Goal: Transaction & Acquisition: Purchase product/service

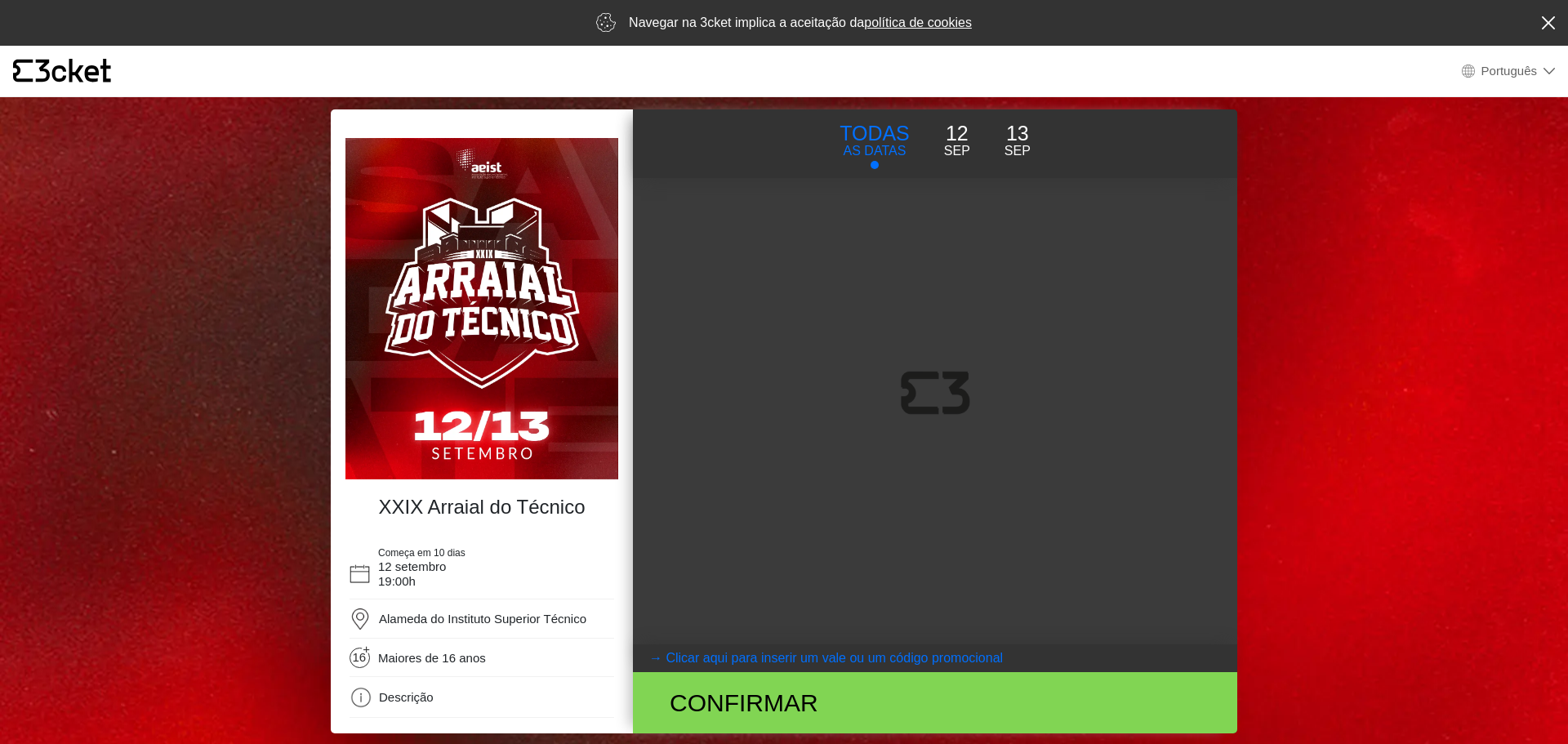
select select "pt_PT"
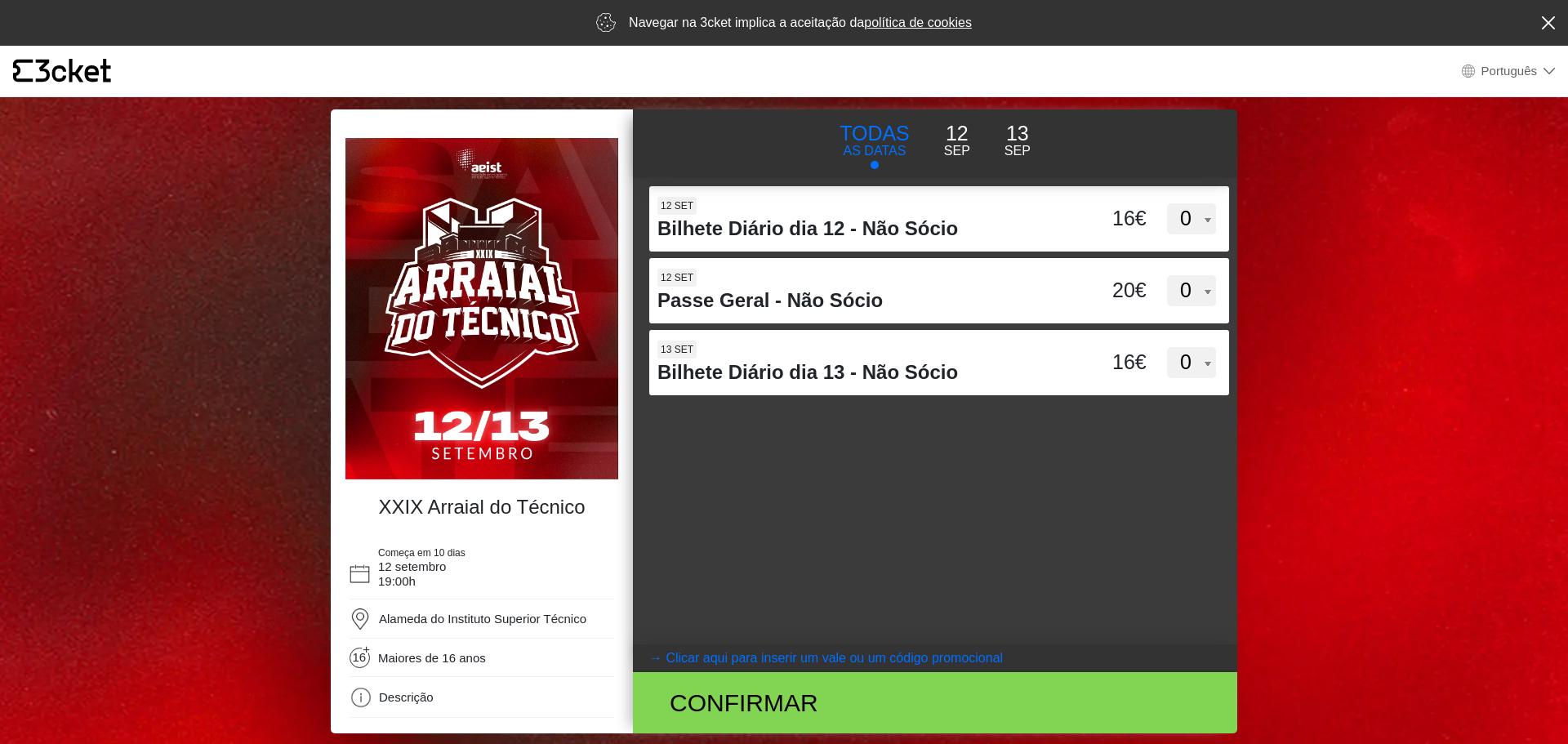
click at [949, 137] on p "12" at bounding box center [957, 134] width 26 height 31
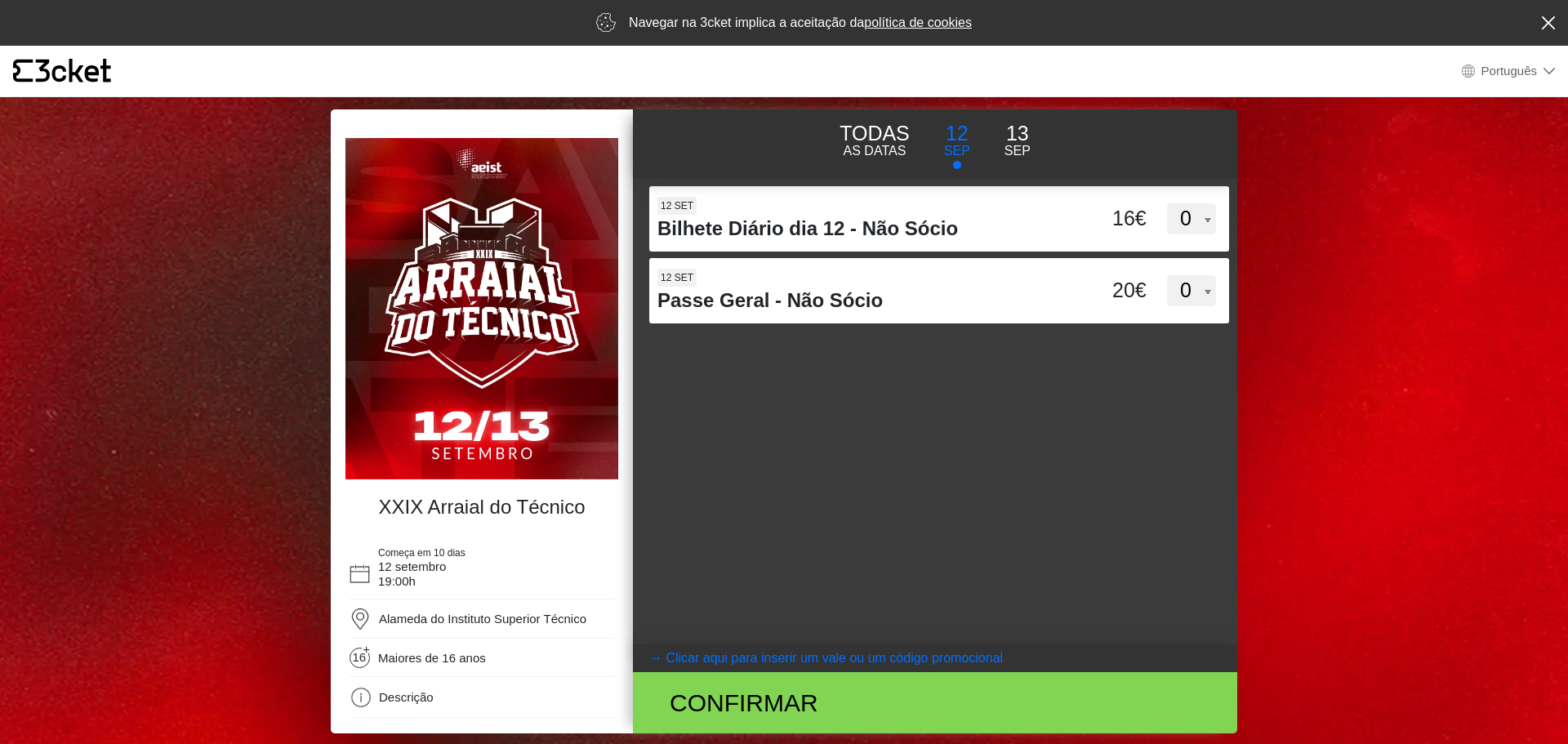
click at [1023, 143] on p "Sep" at bounding box center [1017, 151] width 26 height 20
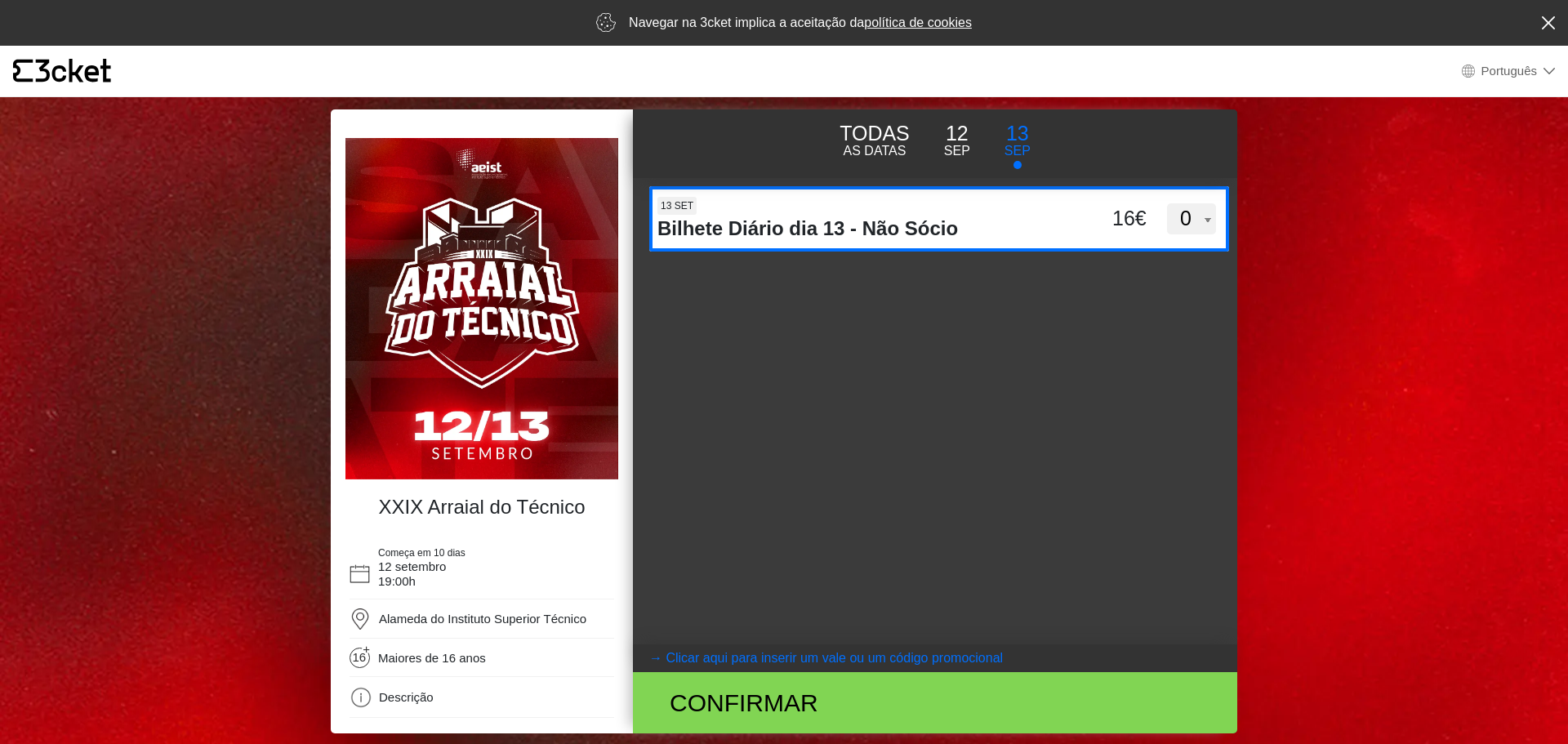
click at [1182, 218] on select "0 1 2 3 4 5 6 7 8 9 10 11 12 13 14 15" at bounding box center [1191, 218] width 49 height 31
click at [1167, 203] on select "0 1 2 3 4 5 6 7 8 9 10 11 12 13 14 15" at bounding box center [1191, 218] width 49 height 31
click at [1191, 225] on select "0 1 2 3 4 5 6 7 8 9 10 11 12 13 14 15" at bounding box center [1191, 218] width 49 height 31
select select "2"
click at [1167, 203] on select "0 1 2 3 4 5 6 7 8 9 10 11 12 13 14 15" at bounding box center [1191, 218] width 49 height 31
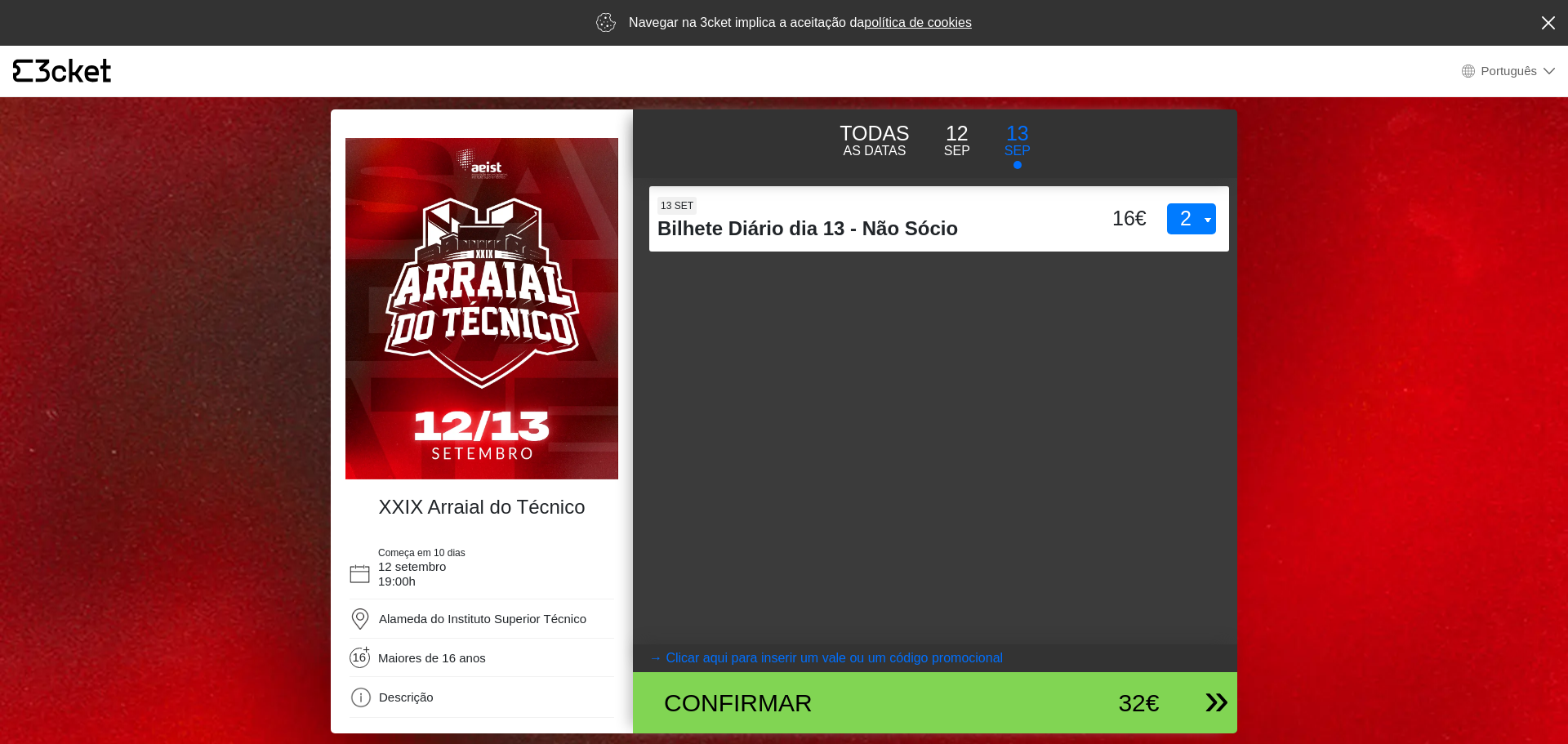
click at [766, 703] on div "Confirmar" at bounding box center [836, 702] width 369 height 37
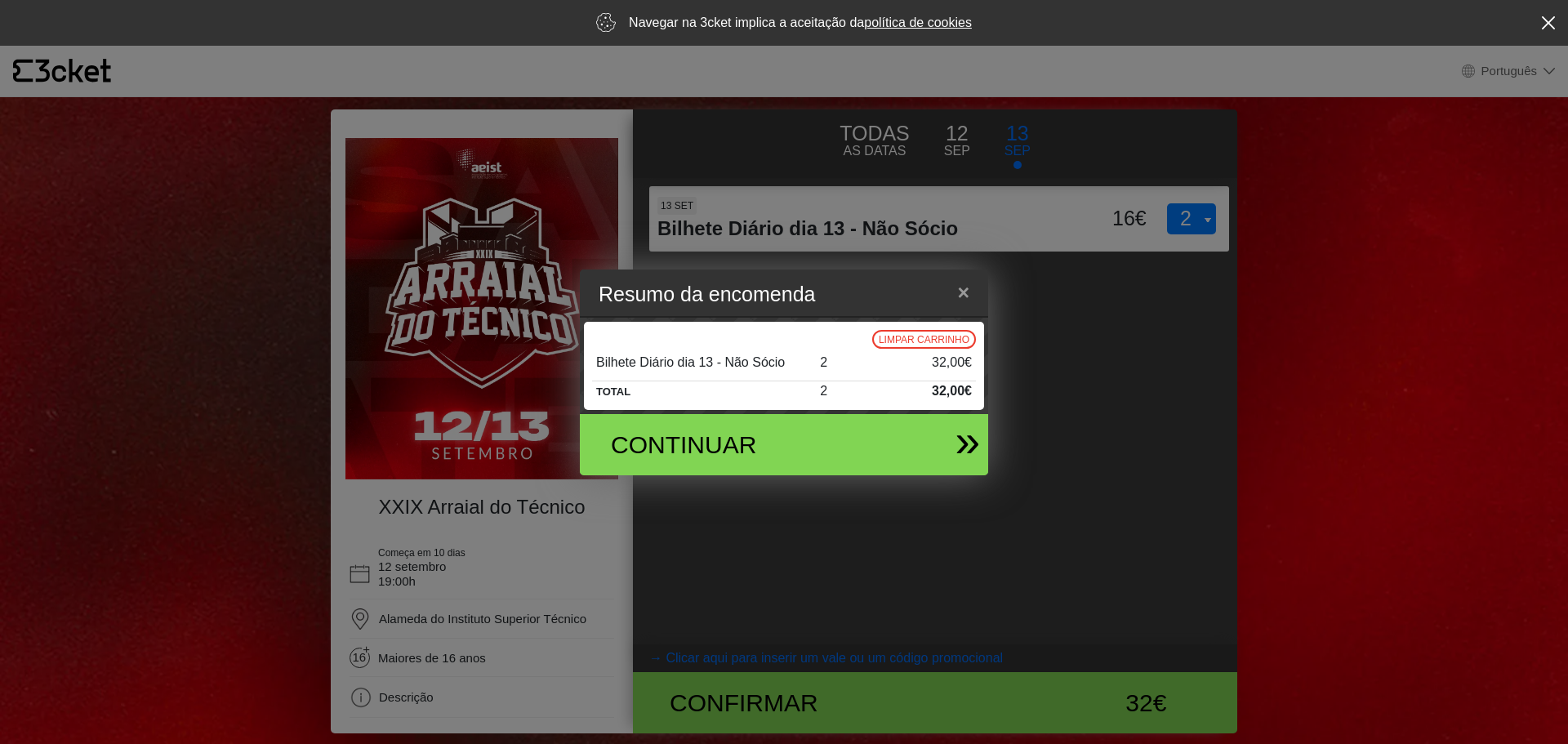
click at [819, 438] on div "Continuar" at bounding box center [718, 444] width 239 height 37
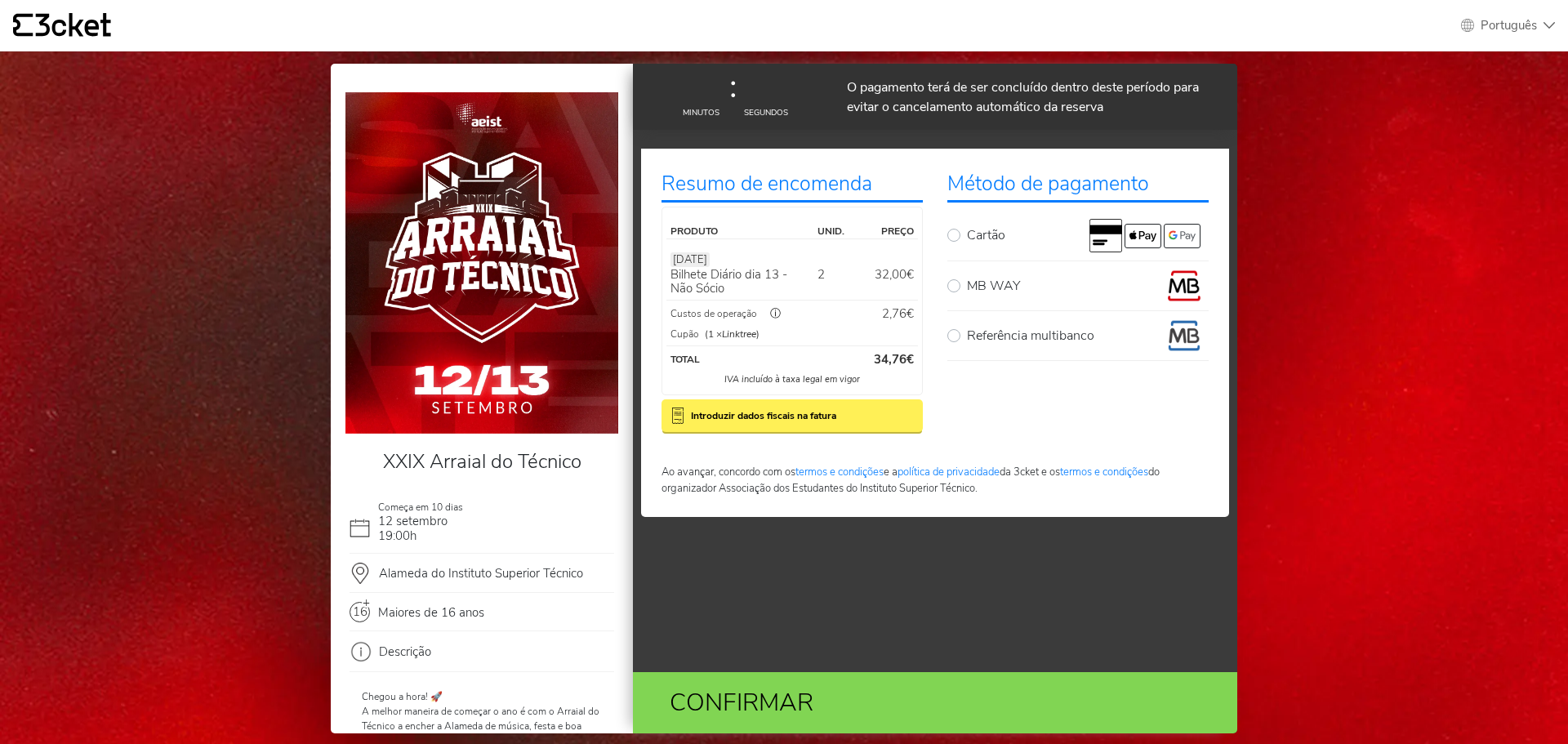
select select "pt_PT"
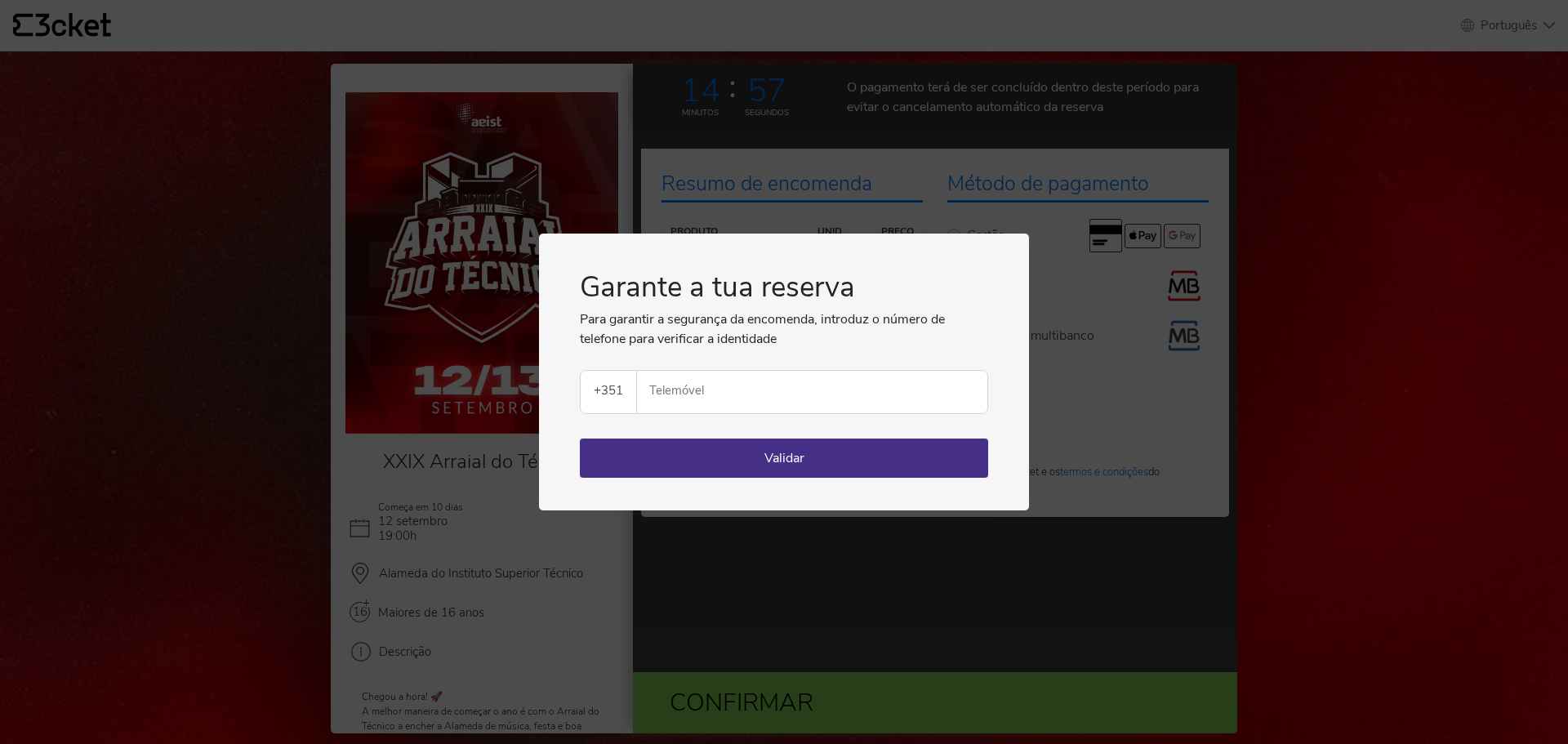
click at [819, 404] on input "Telemóvel" at bounding box center [819, 392] width 338 height 43
type input "915806064"
click at [829, 447] on button "Validar" at bounding box center [784, 458] width 408 height 39
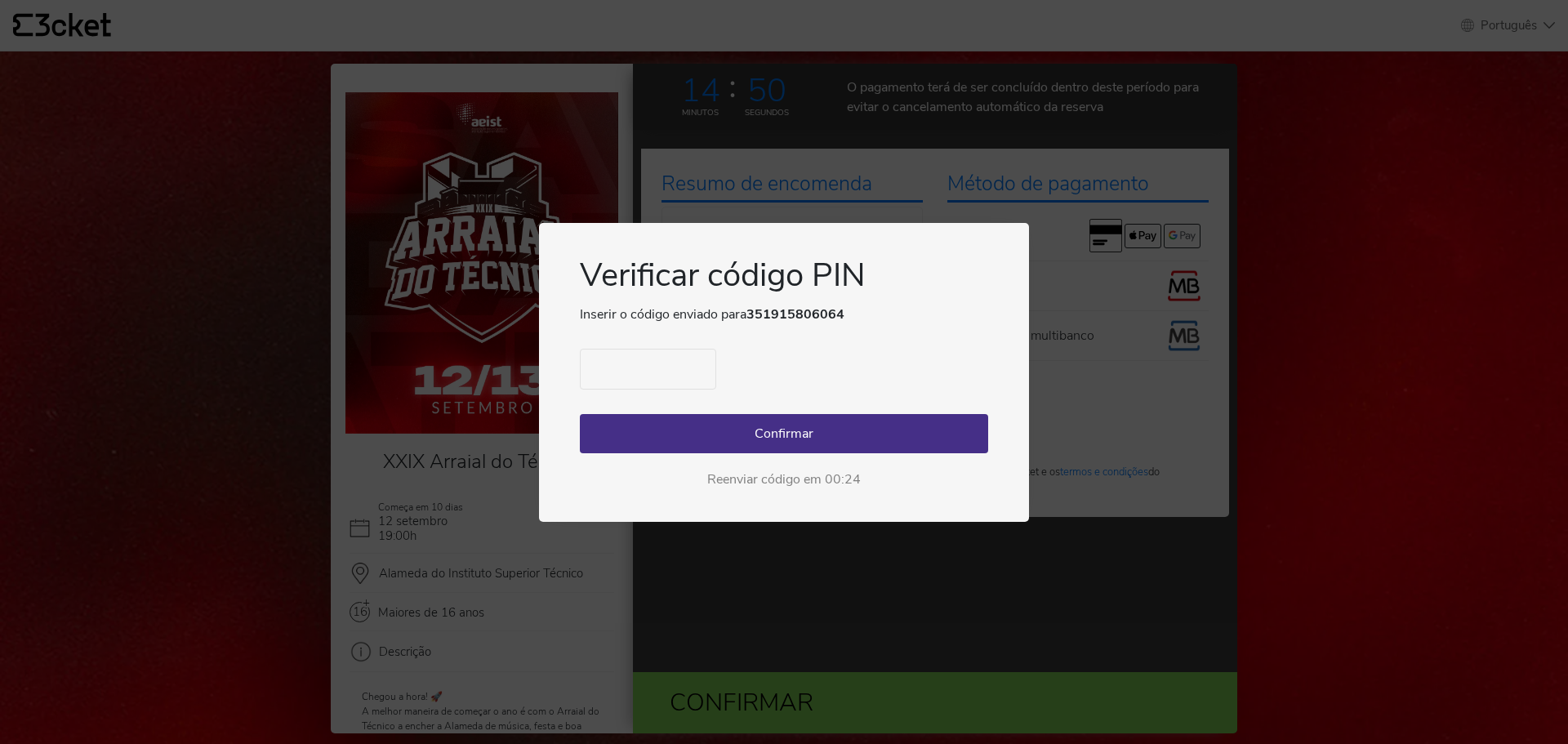
click at [660, 371] on input "text" at bounding box center [648, 369] width 136 height 41
type input "3885"
click at [759, 425] on button "Confirmar" at bounding box center [784, 434] width 408 height 39
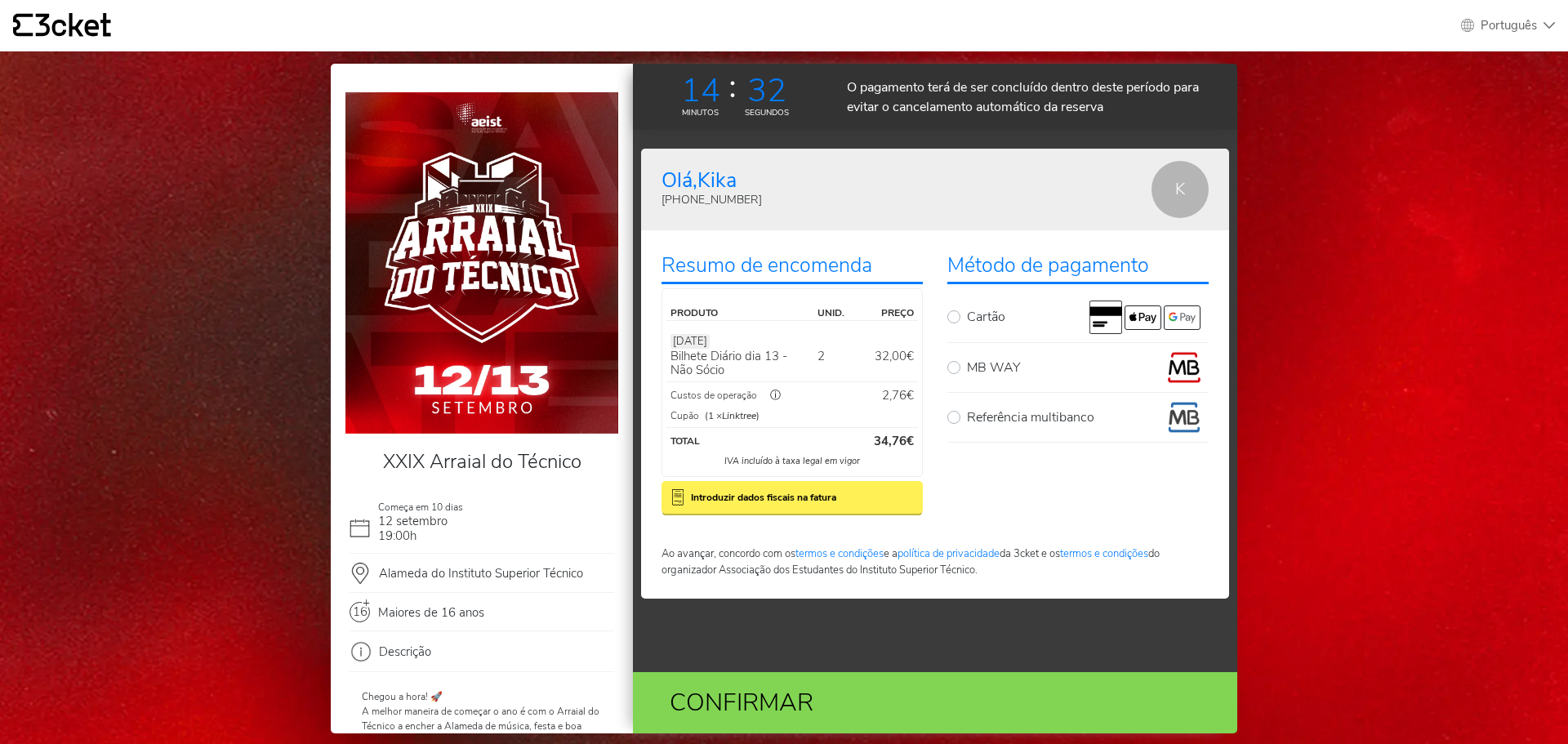
click at [983, 364] on p "MB WAY" at bounding box center [993, 367] width 53 height 20
click at [977, 362] on input "MB WAY" at bounding box center [972, 356] width 11 height 11
radio input "true"
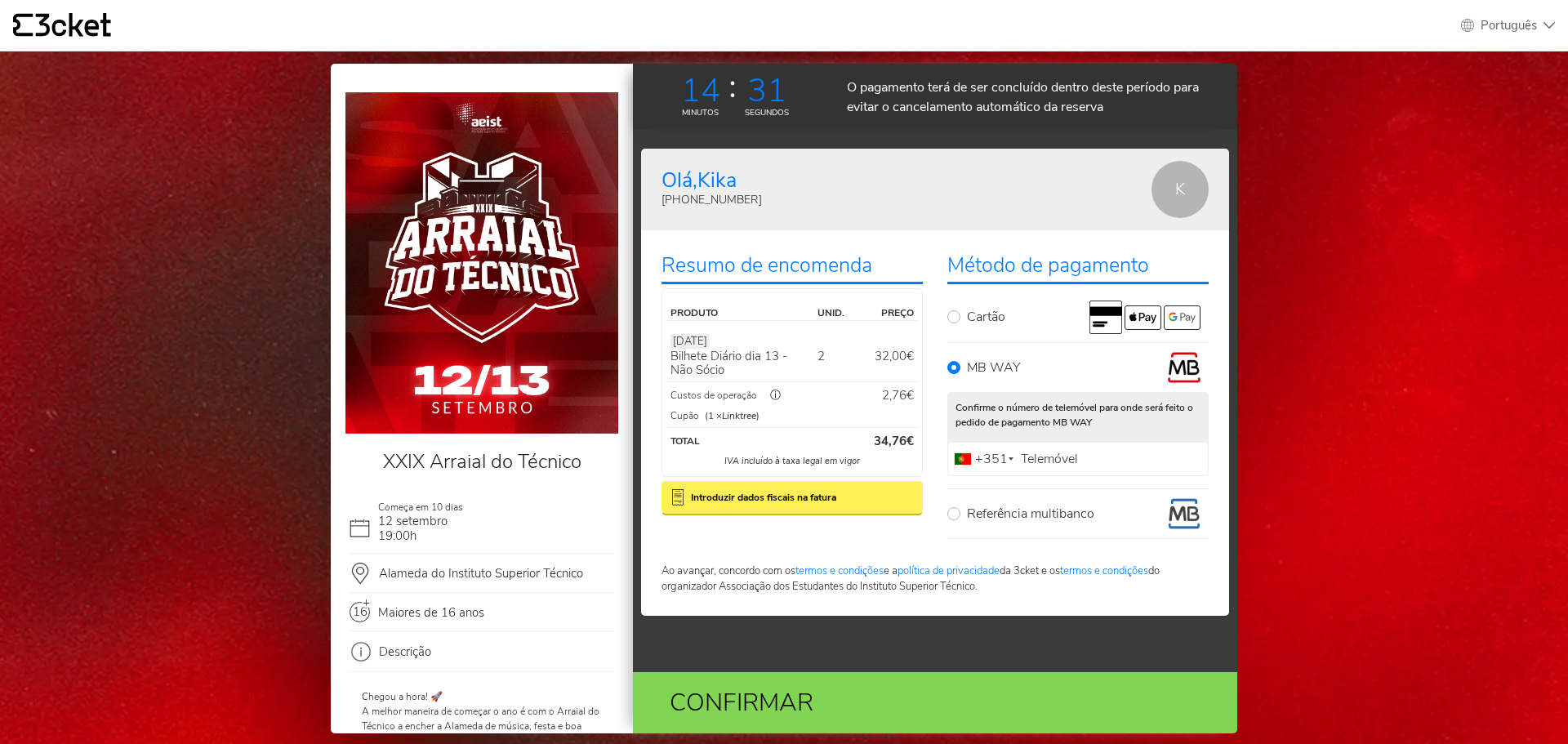
click at [1086, 450] on input "Telemóvel" at bounding box center [1077, 459] width 261 height 34
type input "915806064"
click at [801, 710] on div "Confirmar" at bounding box center [836, 702] width 369 height 37
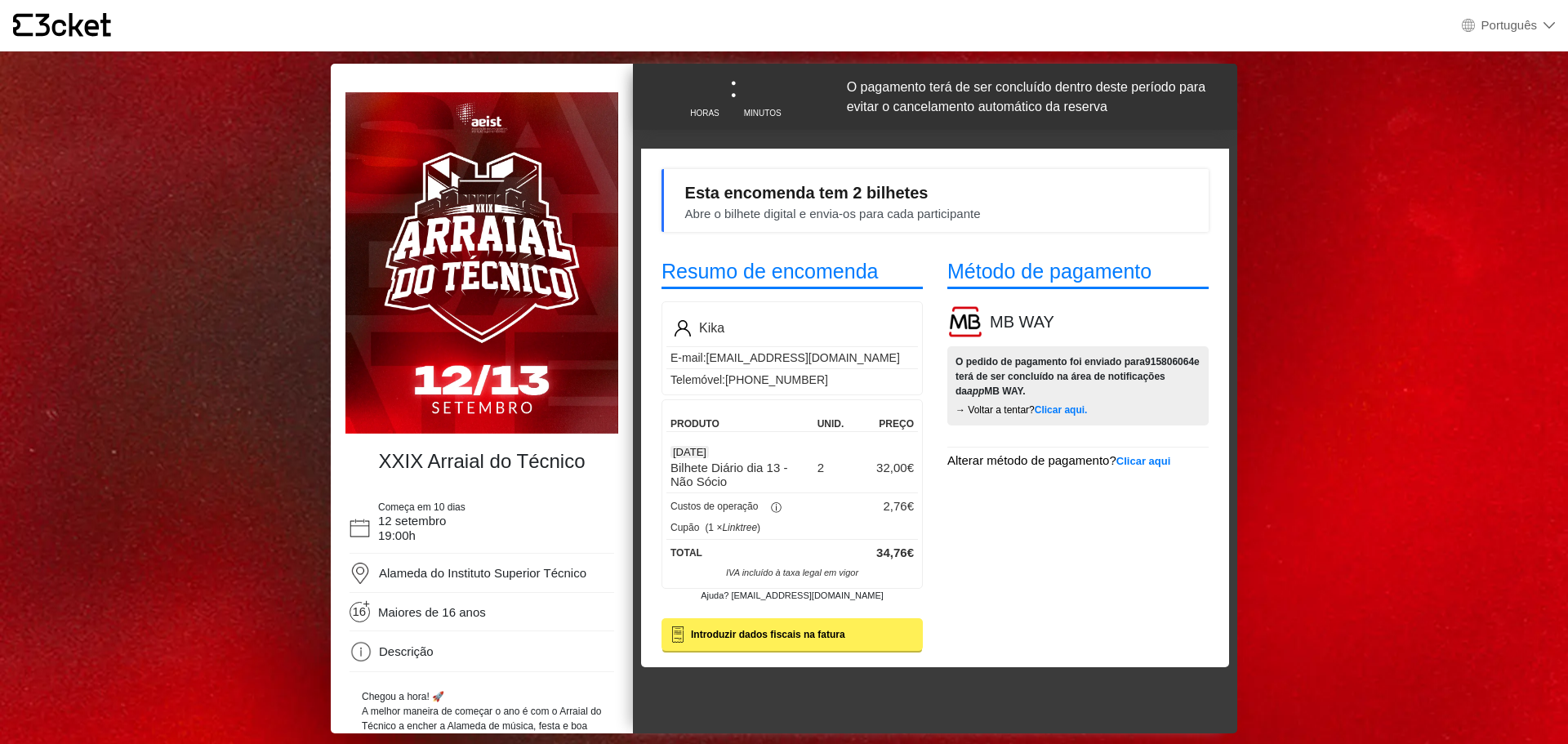
select select "pt_PT"
click at [1073, 523] on div "Método de pagamento MB WAY O pedido de pagamento foi enviado para 915806064 e t…" at bounding box center [1078, 452] width 286 height 416
click at [877, 193] on div "Esta encomenda tem 2 bilhetes Abre o bilhete digital e envia-os para cada parti…" at bounding box center [828, 202] width 306 height 44
click at [1109, 207] on div "Esta encomenda tem 2 bilhetes Abre o bilhete digital e envia-os para cada parti…" at bounding box center [935, 200] width 547 height 62
click at [963, 564] on div "Método de pagamento MB WAY O pedido de pagamento foi enviado para 915806064 e t…" at bounding box center [1078, 452] width 286 height 416
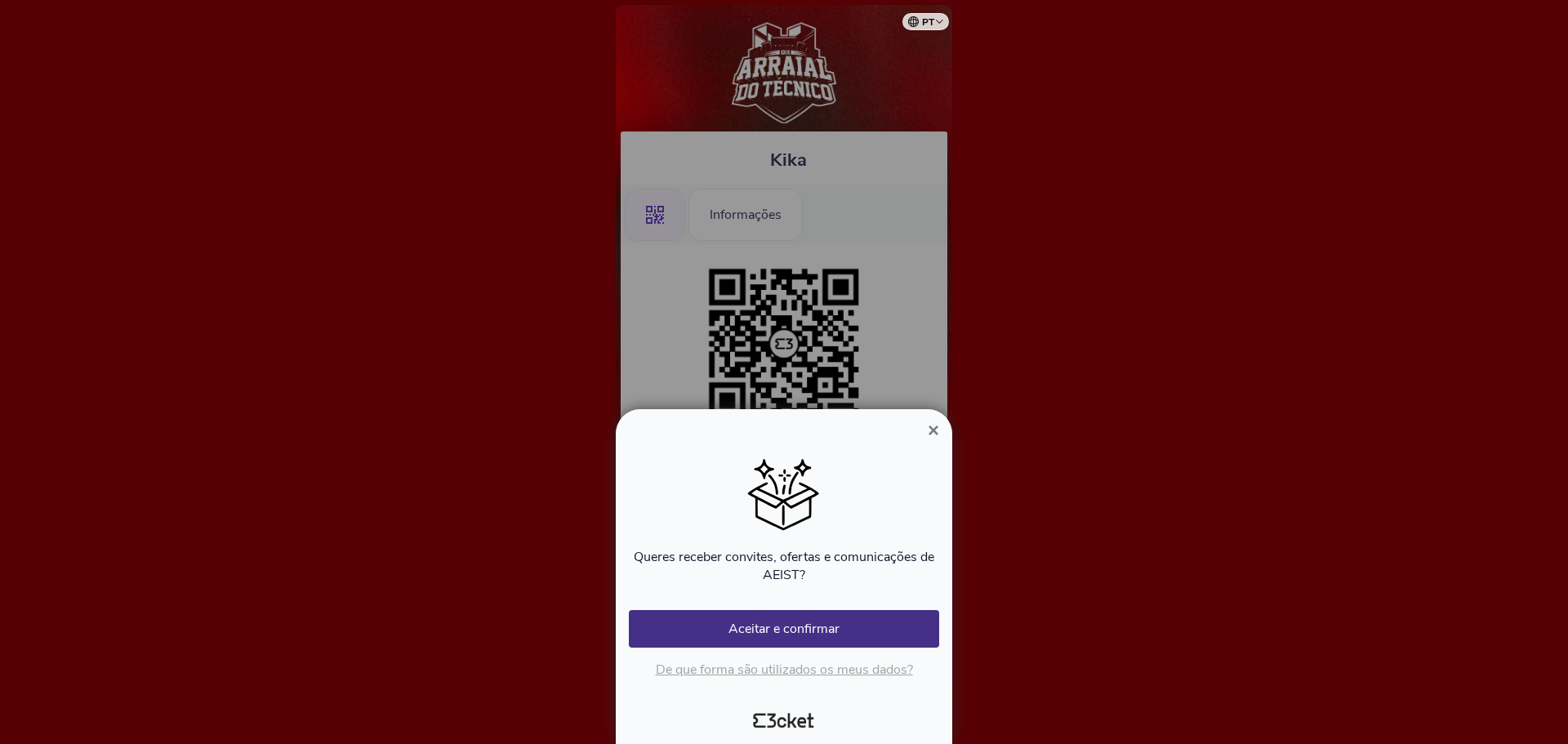
click at [931, 430] on span "×" at bounding box center [933, 429] width 12 height 22
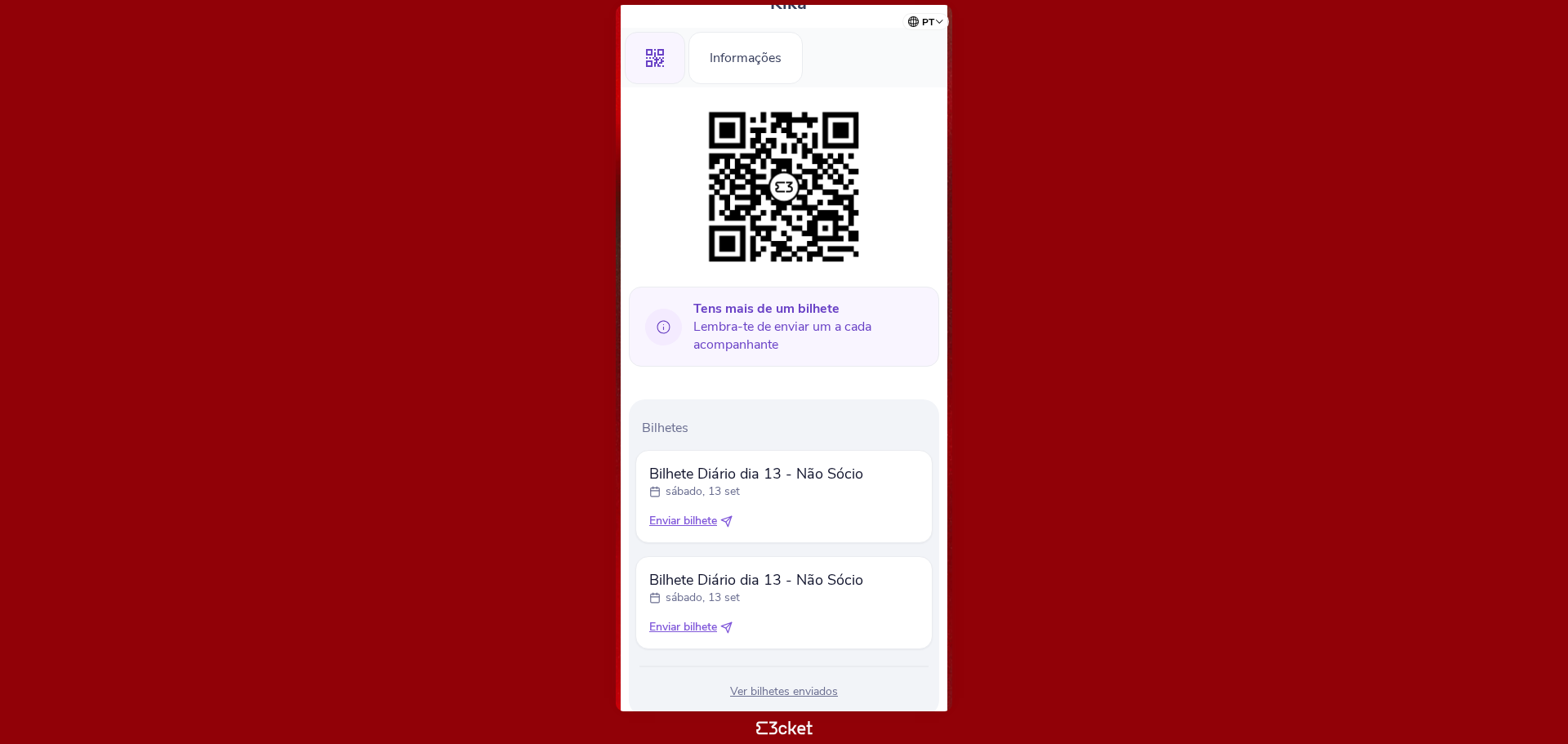
scroll to position [202, 0]
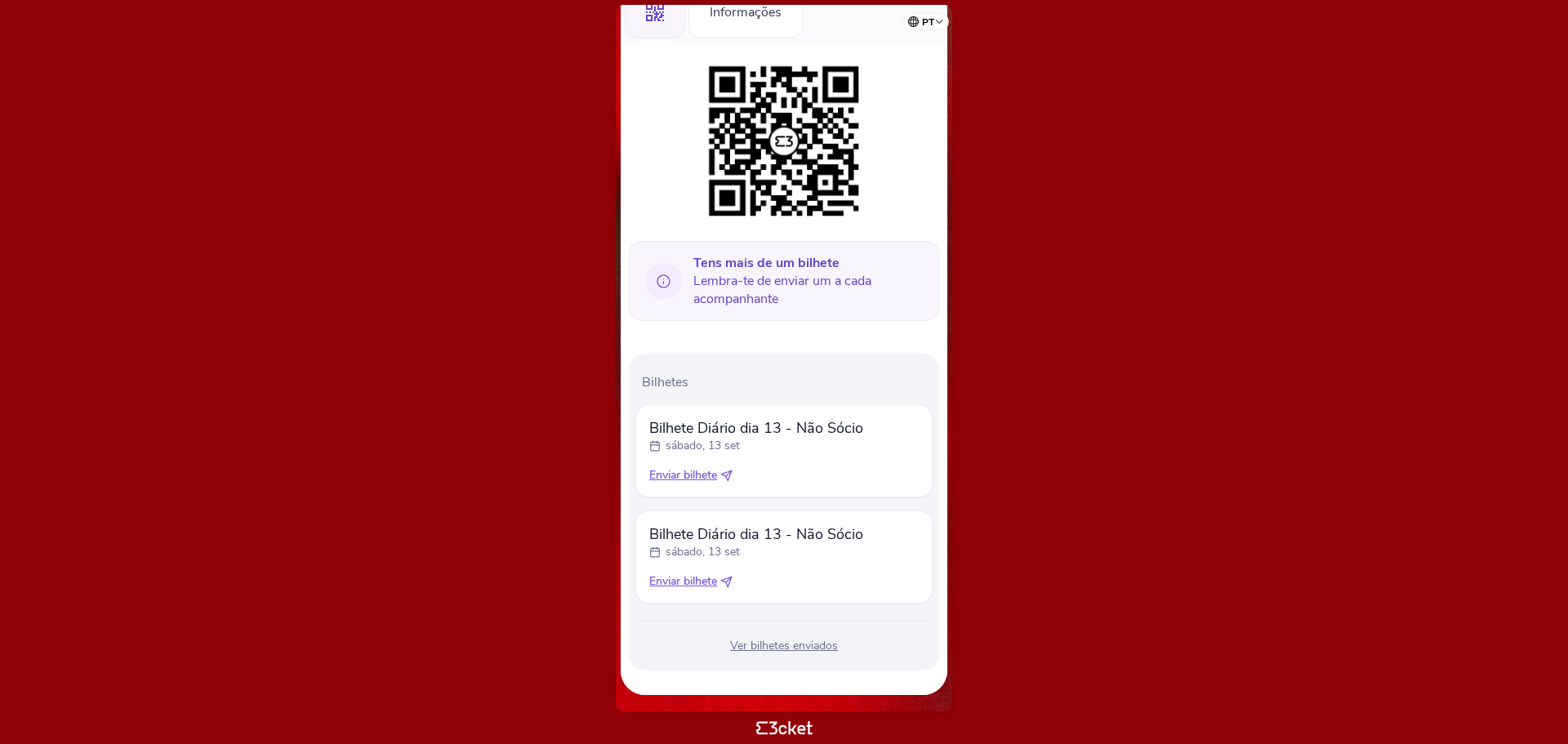
click at [703, 477] on span "Enviar bilhete" at bounding box center [683, 475] width 68 height 16
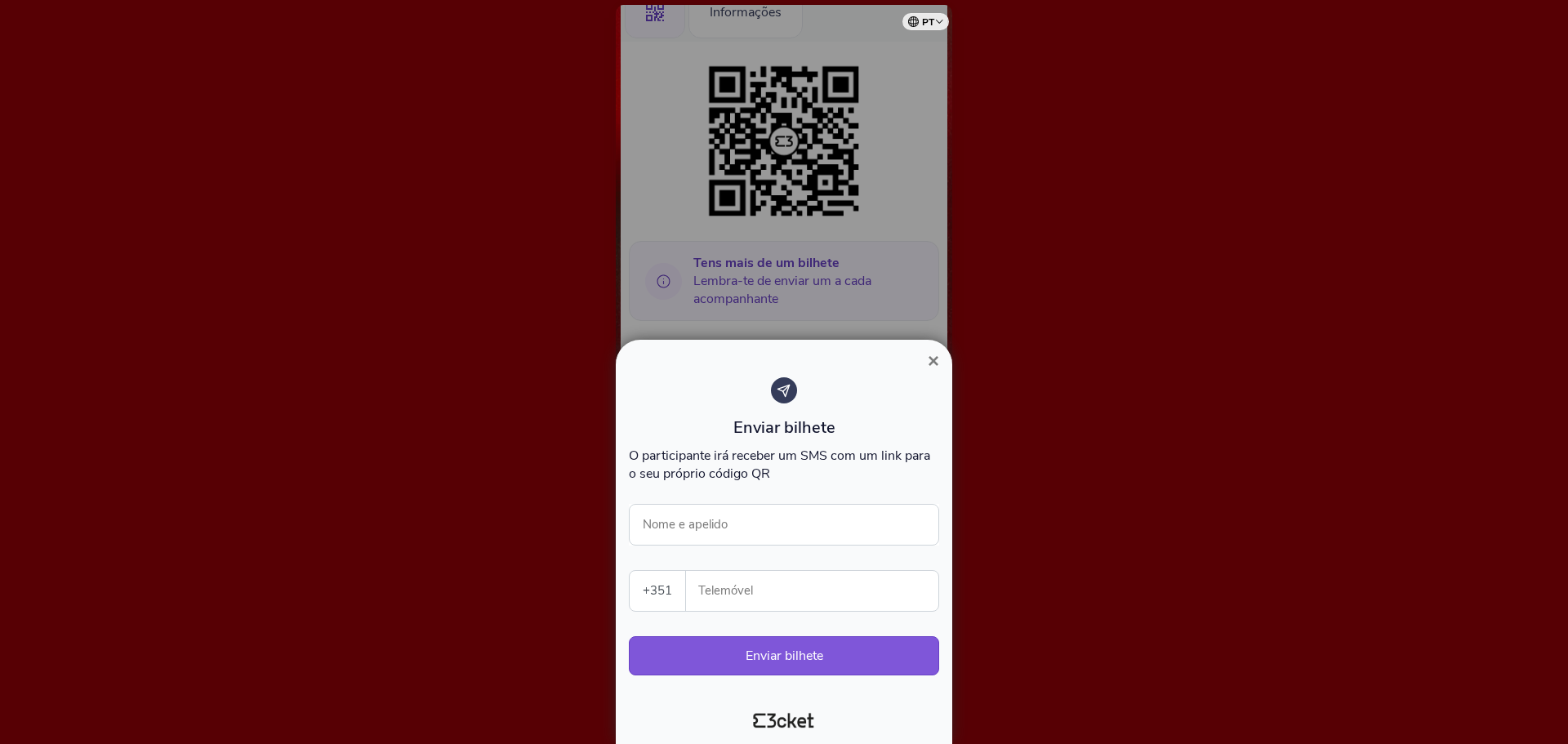
click at [934, 355] on span "×" at bounding box center [933, 360] width 12 height 22
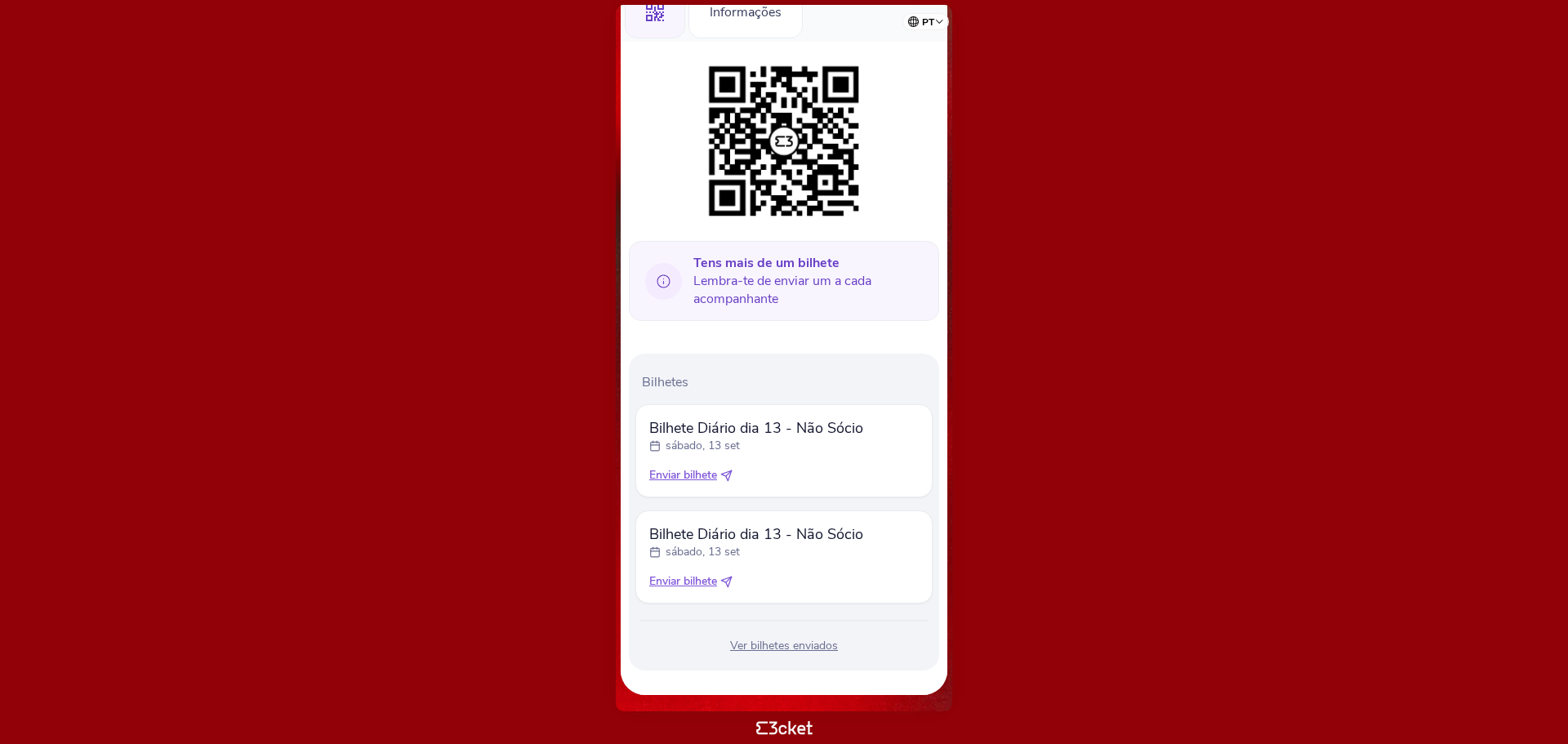
click at [802, 563] on div "Bilhete Diário dia 13 - Não Sócio sábado, 13 set Enviar bilhete" at bounding box center [784, 556] width 269 height 65
click at [820, 462] on div "Bilhete Diário dia 13 - Não Sócio sábado, 13 set Enviar bilhete" at bounding box center [784, 450] width 269 height 65
click at [829, 573] on div "Enviar bilhete" at bounding box center [784, 581] width 269 height 16
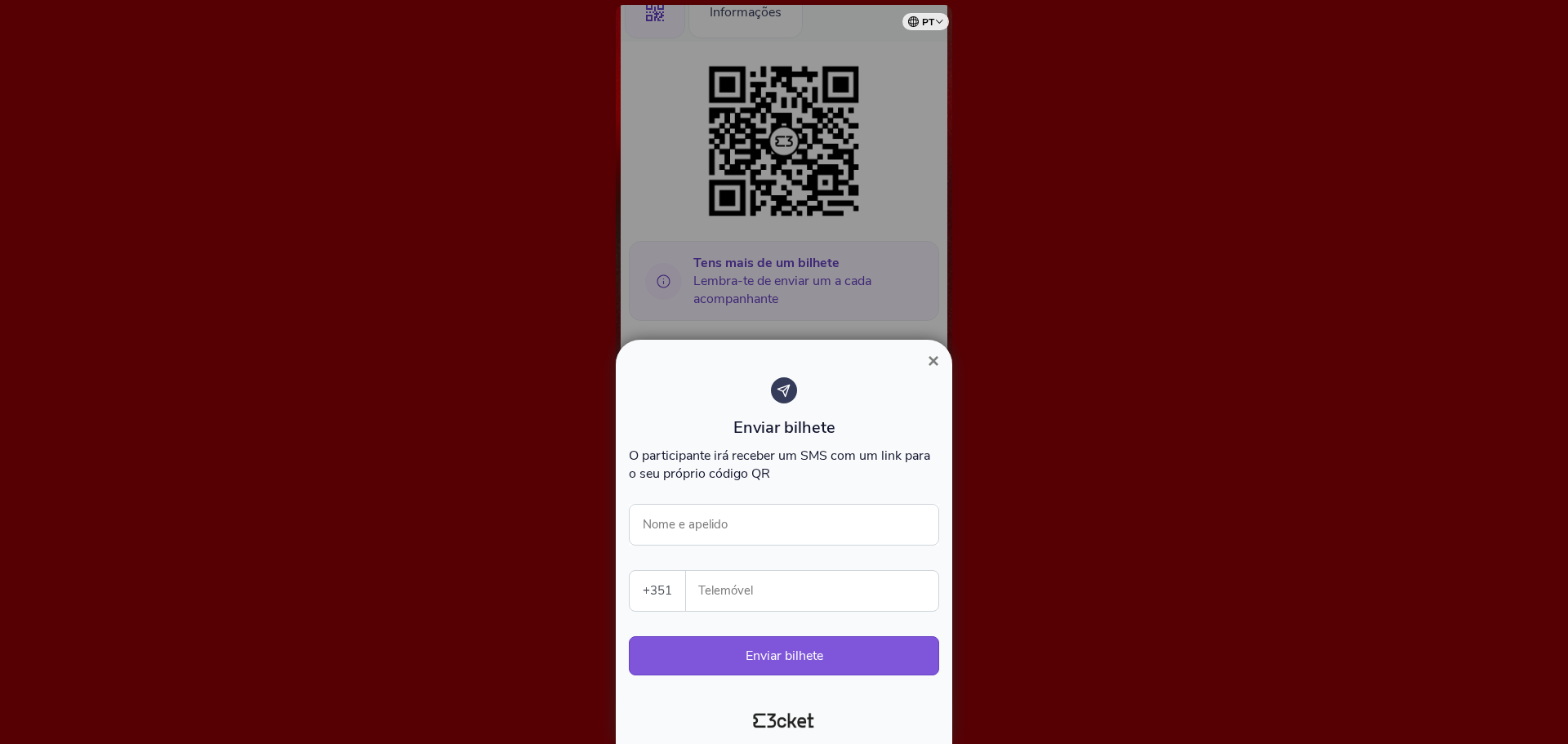
click at [940, 365] on button "×" at bounding box center [934, 361] width 37 height 20
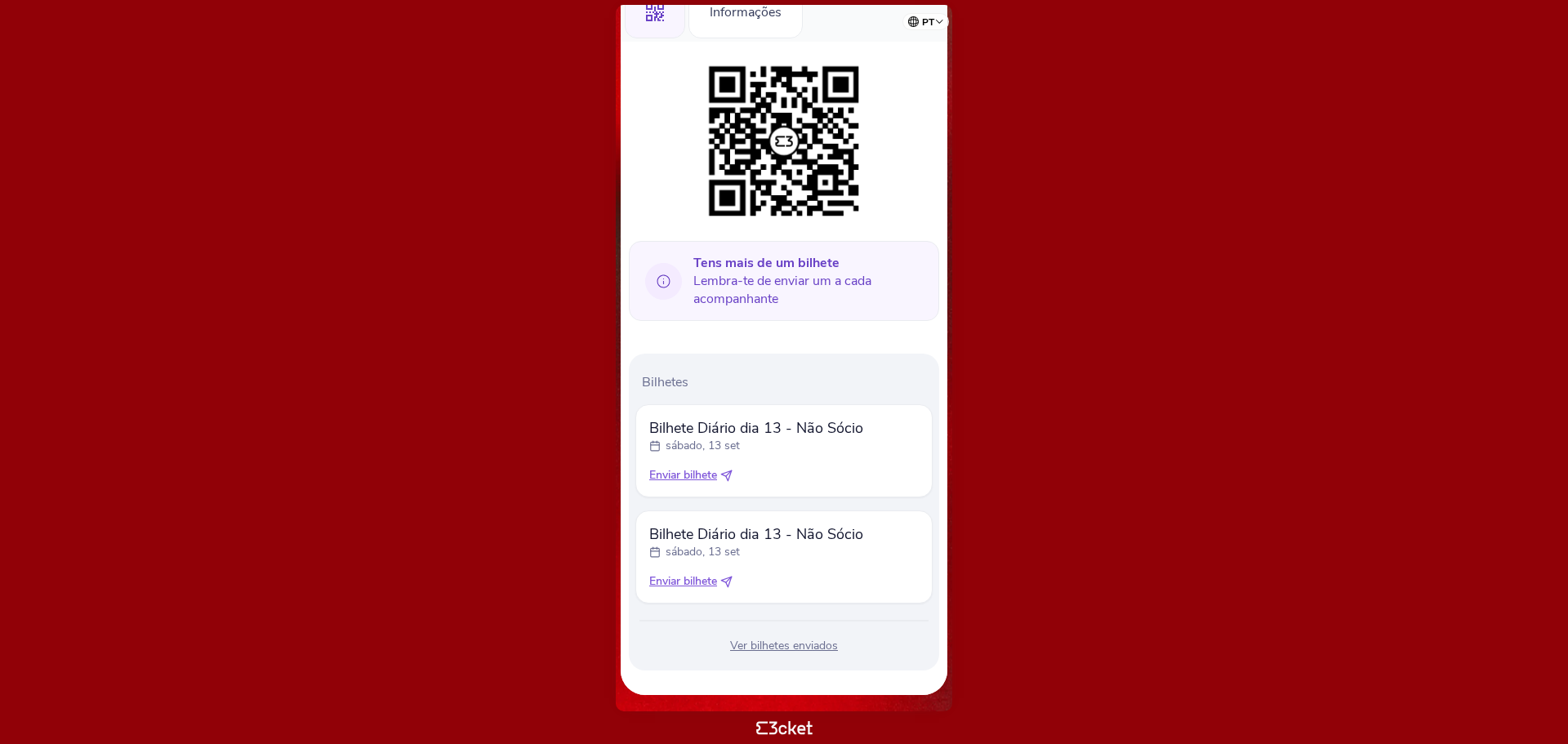
click at [795, 465] on div "Bilhete Diário dia 13 - Não Sócio sábado, 13 set Enviar bilhete" at bounding box center [784, 450] width 269 height 65
click at [815, 552] on div "sábado, 13 set" at bounding box center [756, 552] width 214 height 16
click at [691, 473] on span "Enviar bilhete" at bounding box center [683, 475] width 68 height 16
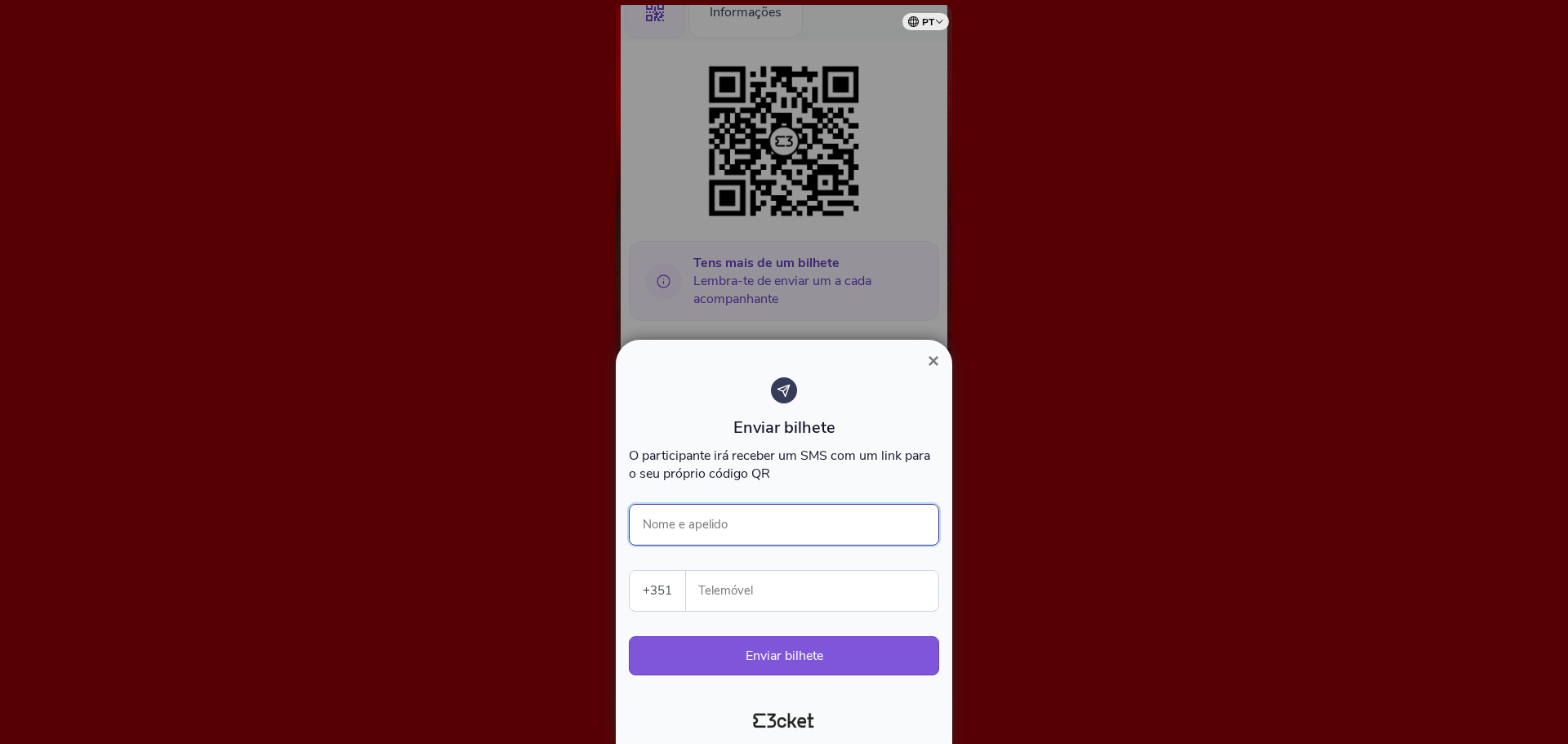
click at [747, 519] on input "Nome e apelido" at bounding box center [784, 525] width 310 height 42
type input "[PERSON_NAME]"
click at [791, 605] on input "Telemóvel" at bounding box center [819, 591] width 240 height 40
type input "915806064"
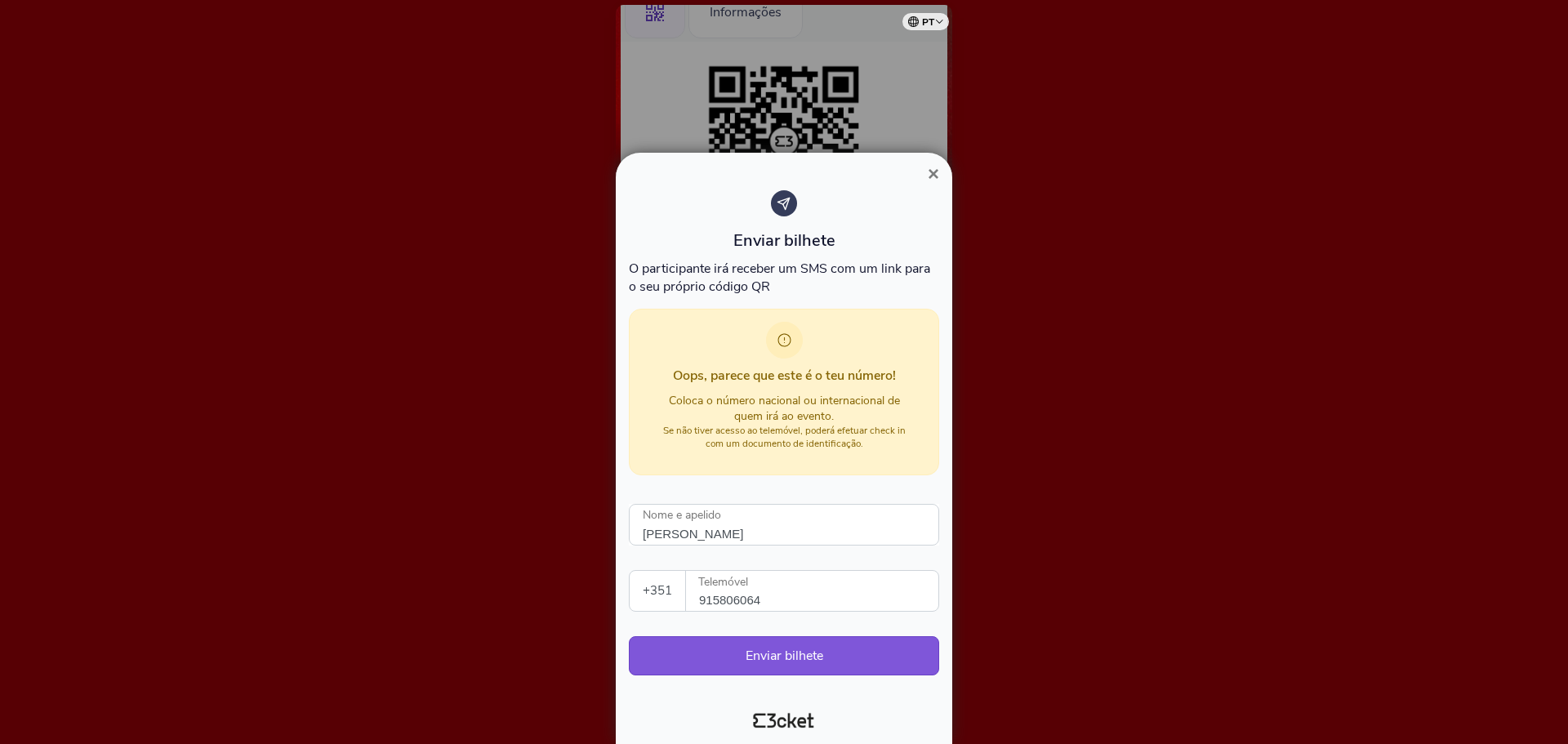
click at [932, 173] on span "×" at bounding box center [933, 173] width 12 height 22
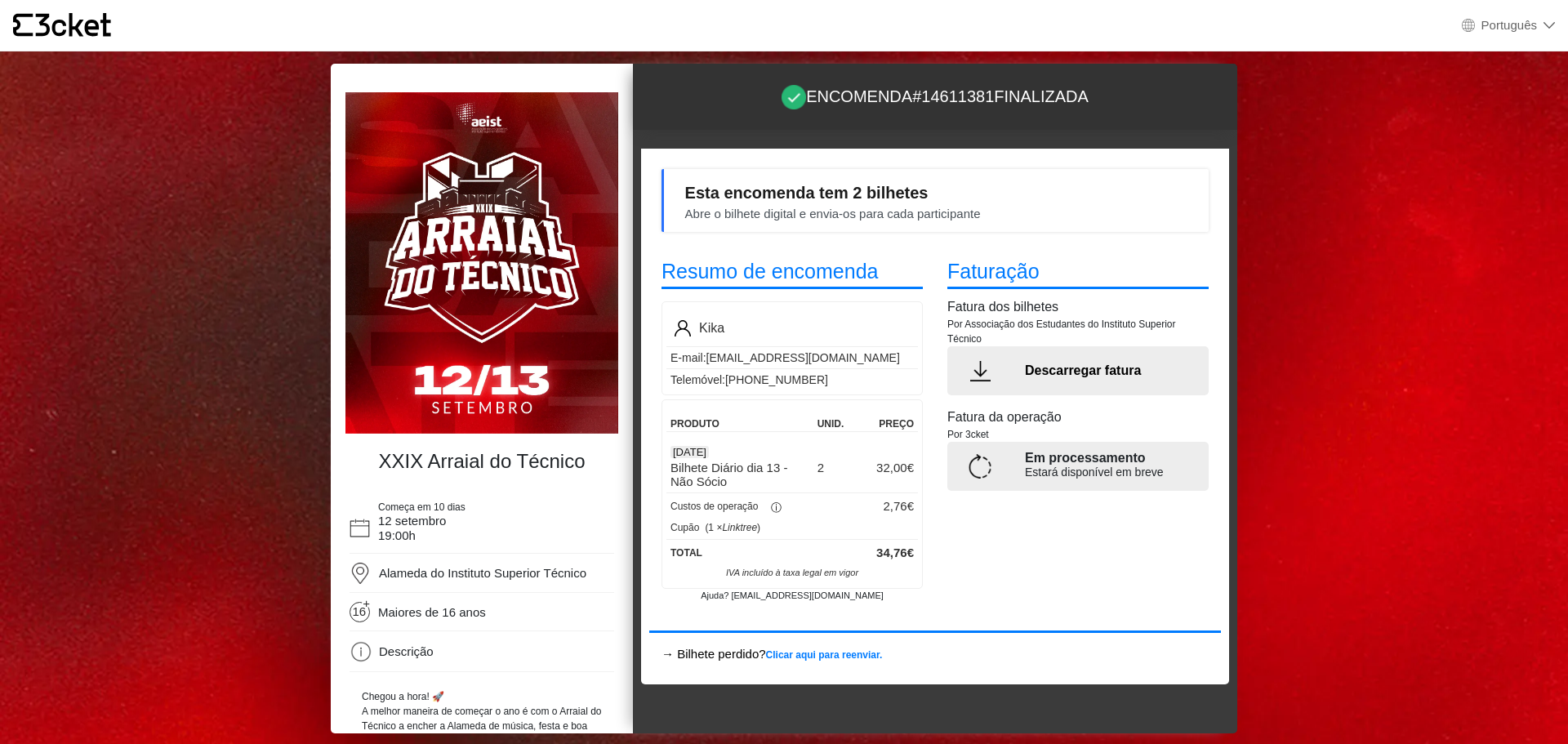
select select "pt_PT"
